Goal: Information Seeking & Learning: Learn about a topic

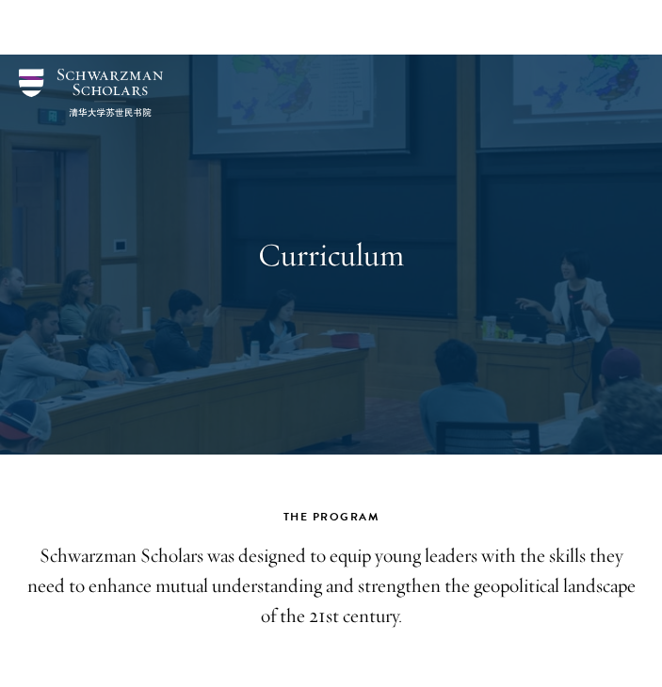
scroll to position [7533, 0]
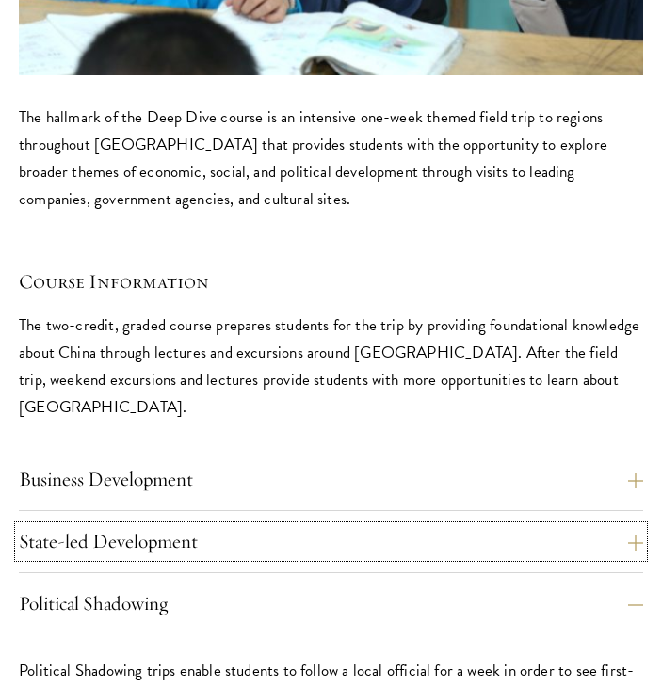
click at [169, 526] on button "State-led Development" at bounding box center [331, 541] width 624 height 31
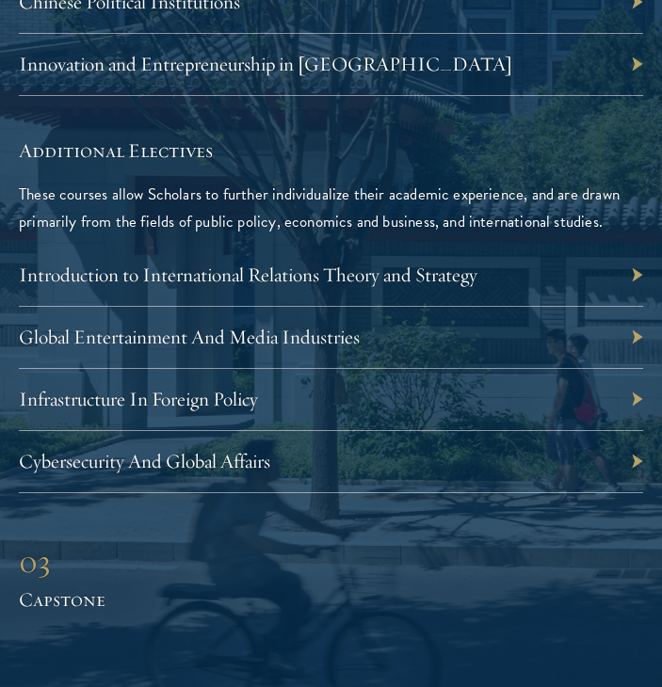
scroll to position [5465, 0]
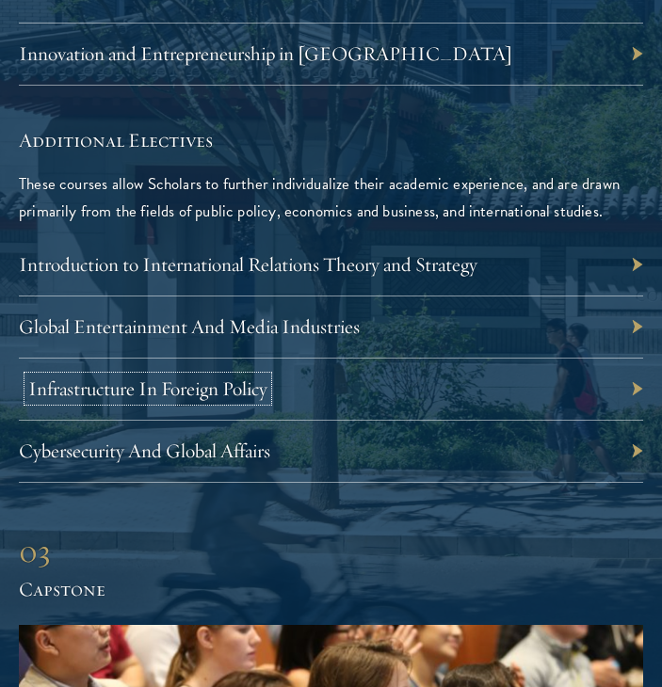
click at [153, 377] on link "Infrastructure In Foreign Policy" at bounding box center [147, 389] width 239 height 24
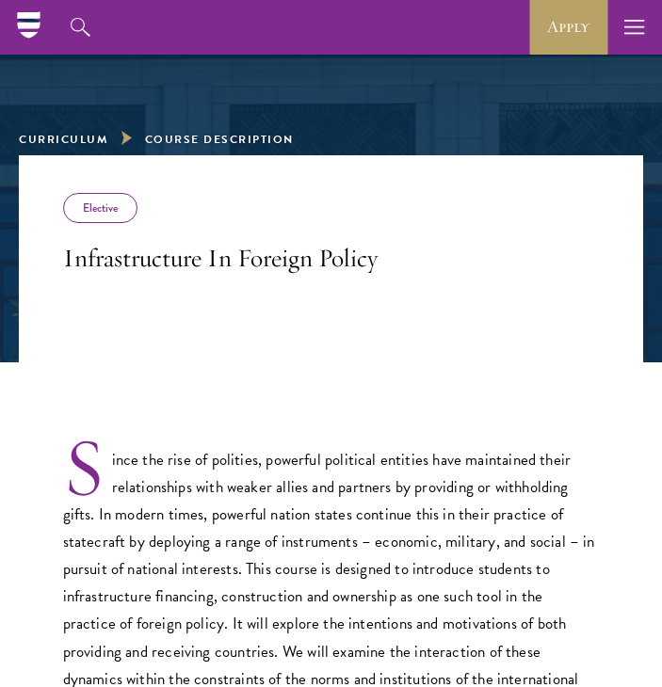
scroll to position [90, 0]
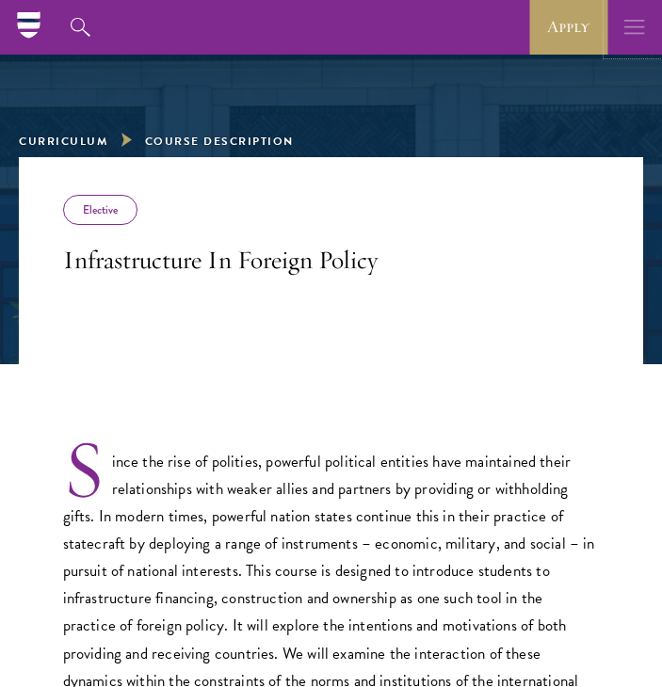
click at [627, 30] on icon "button" at bounding box center [634, 27] width 21 height 55
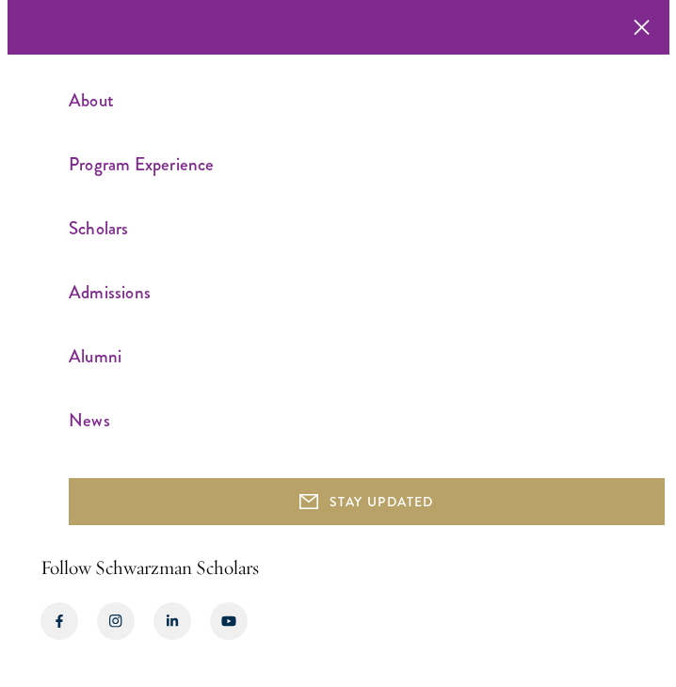
scroll to position [36, 0]
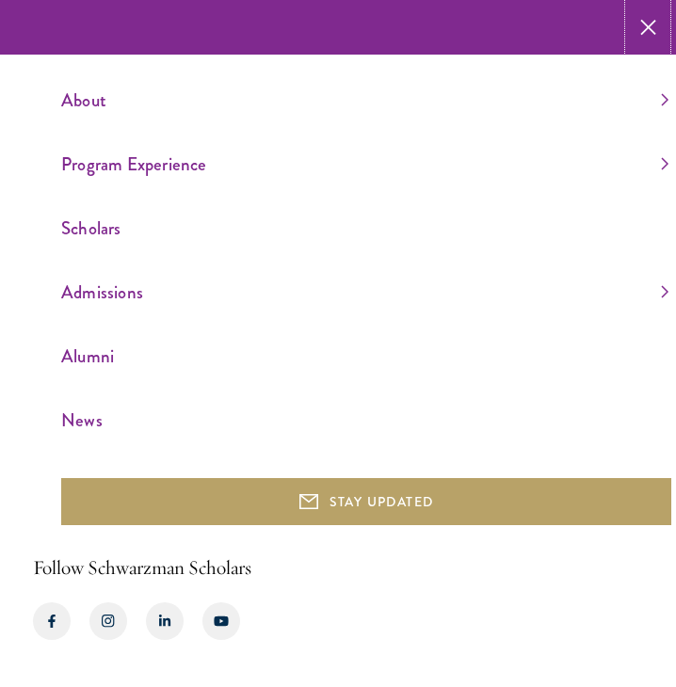
click at [655, 28] on button "button" at bounding box center [648, 27] width 38 height 55
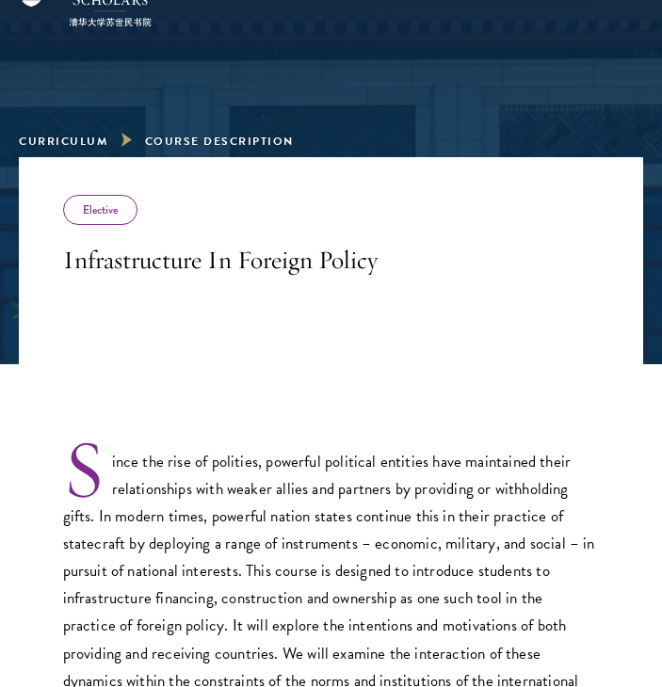
scroll to position [360, 0]
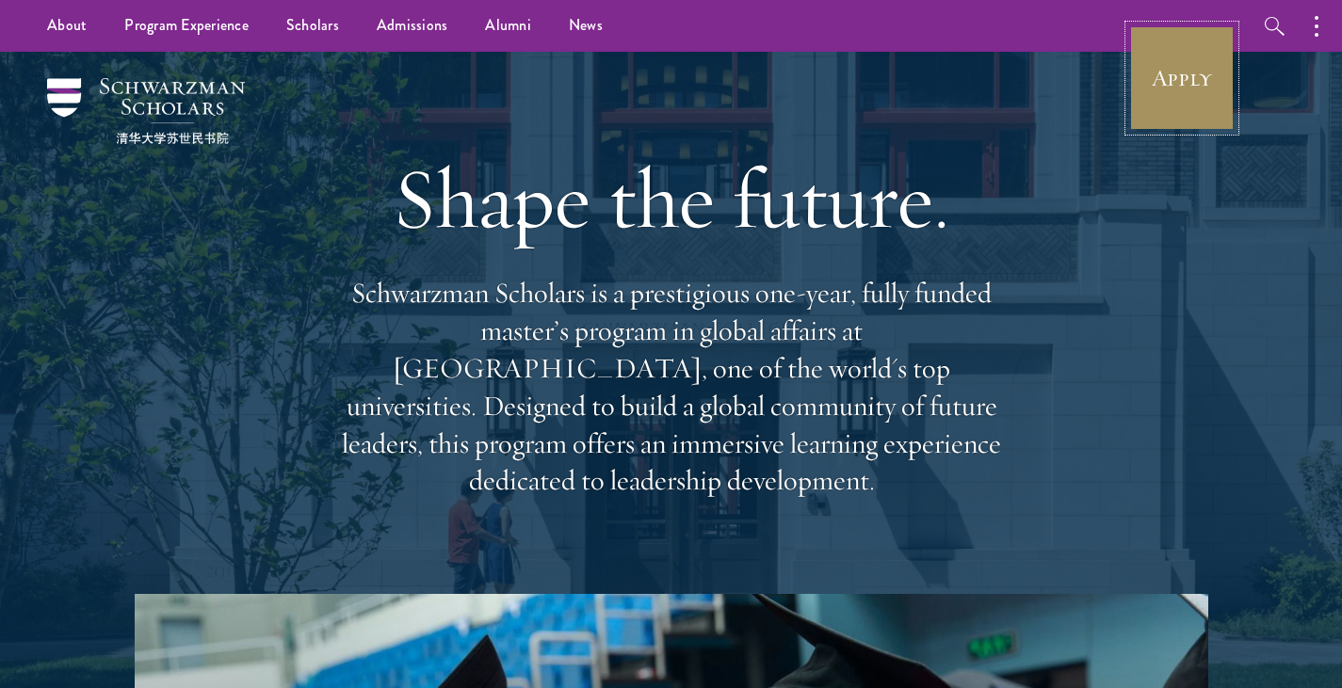
click at [1200, 62] on link "Apply" at bounding box center [1181, 77] width 105 height 105
